Goal: Task Accomplishment & Management: Manage account settings

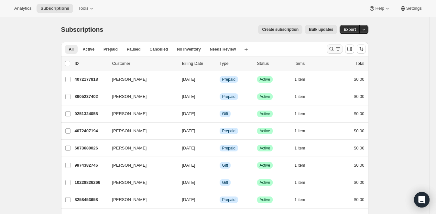
click at [333, 51] on icon "Search and filter results" at bounding box center [331, 49] width 6 height 6
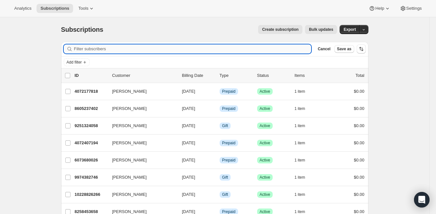
click at [296, 46] on input "Filter subscribers" at bounding box center [192, 48] width 237 height 9
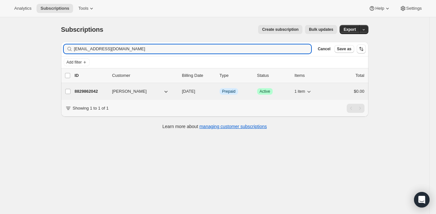
type input "[EMAIL_ADDRESS][DOMAIN_NAME]"
click at [91, 91] on p "8829862042" at bounding box center [91, 91] width 32 height 6
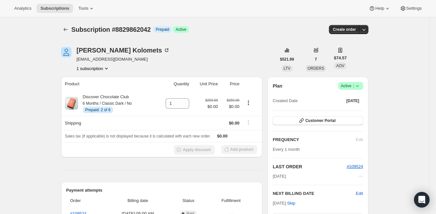
click at [359, 85] on icon at bounding box center [357, 85] width 6 height 6
click at [351, 107] on span "Cancel subscription" at bounding box center [350, 109] width 37 height 5
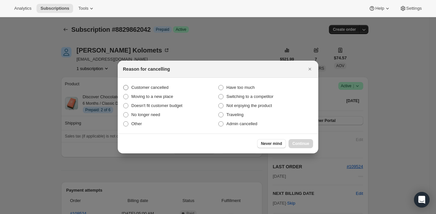
click at [125, 86] on span ":rc3:" at bounding box center [125, 87] width 5 height 5
click at [124, 85] on input "Customer cancelled" at bounding box center [123, 85] width 0 height 0
radio input "true"
click at [302, 144] on span "Continue" at bounding box center [300, 143] width 17 height 5
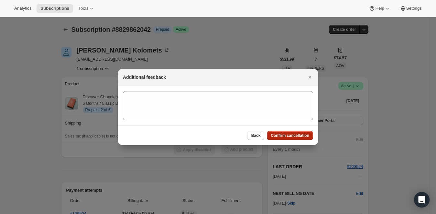
click at [294, 135] on span "Confirm cancellation" at bounding box center [290, 135] width 38 height 5
